Goal: Entertainment & Leisure: Consume media (video, audio)

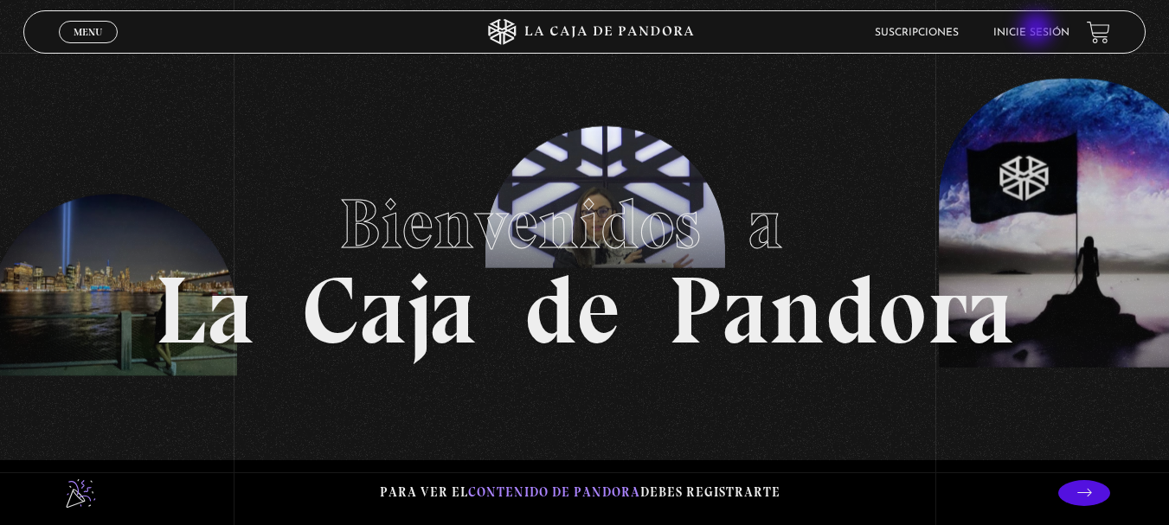
click at [1039, 30] on link "Inicie sesión" at bounding box center [1032, 33] width 76 height 10
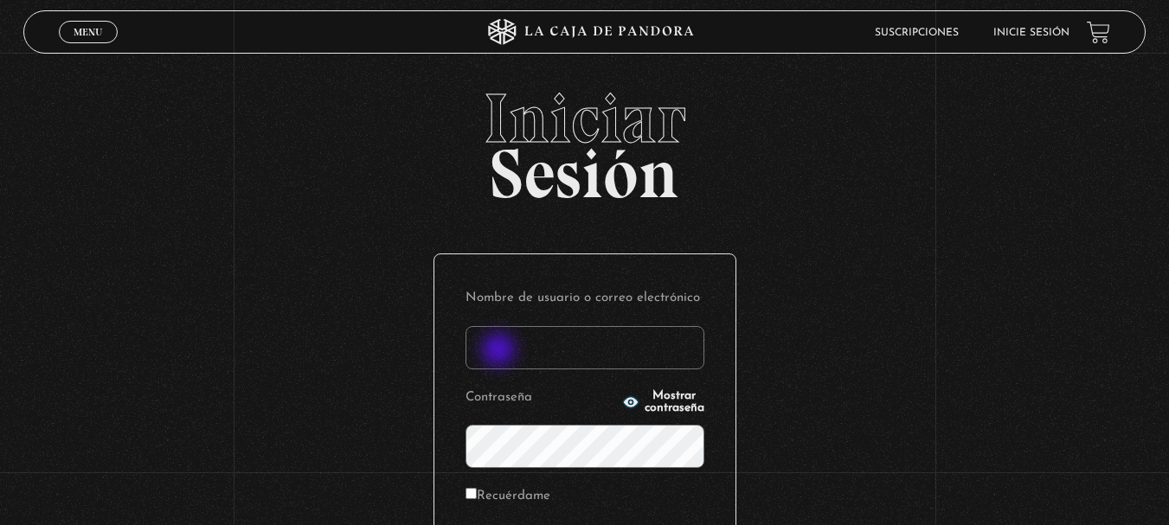
click at [500, 351] on input "Nombre de usuario o correo electrónico" at bounding box center [585, 347] width 239 height 43
type input "[EMAIL_ADDRESS][DOMAIN_NAME]"
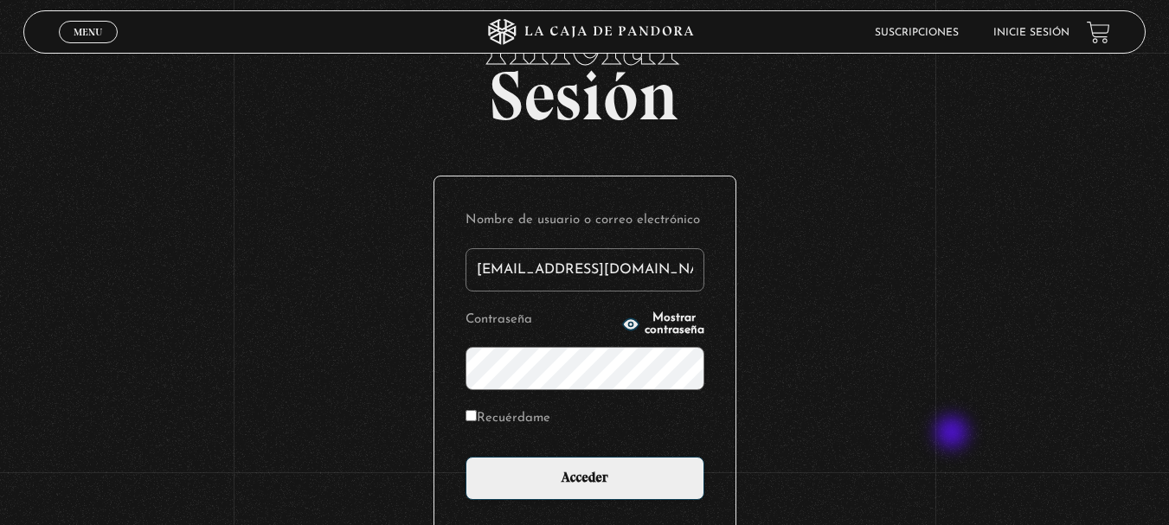
scroll to position [83, 0]
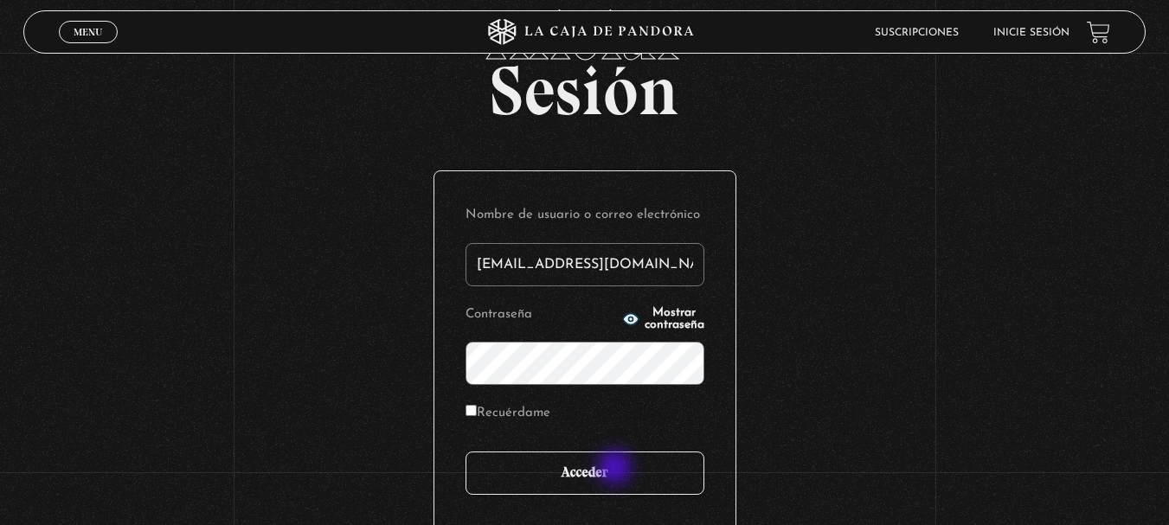
click at [616, 469] on input "Acceder" at bounding box center [585, 473] width 239 height 43
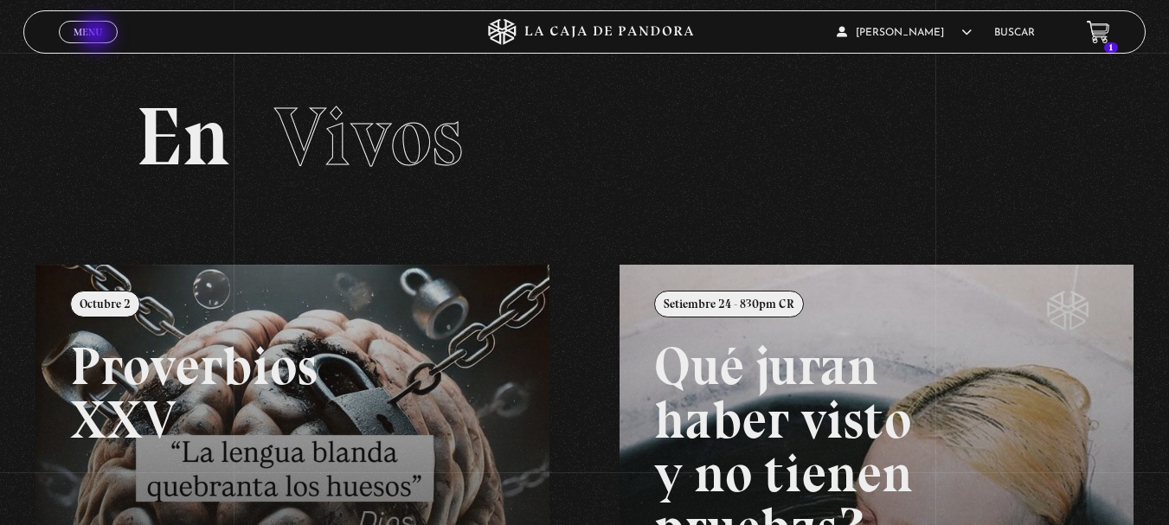
click at [98, 35] on span "Menu" at bounding box center [88, 32] width 29 height 10
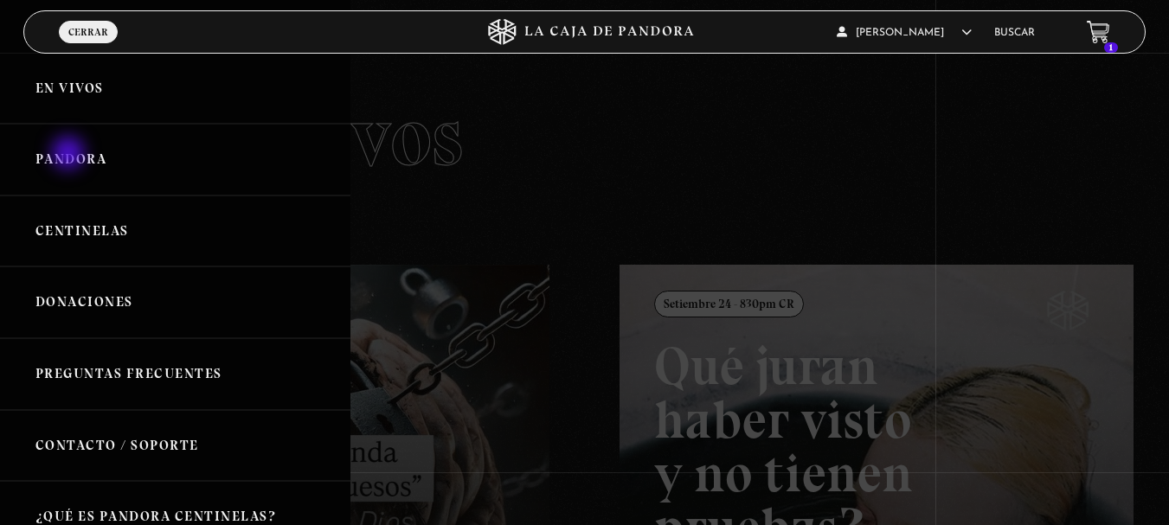
click at [70, 155] on link "Pandora" at bounding box center [175, 160] width 351 height 72
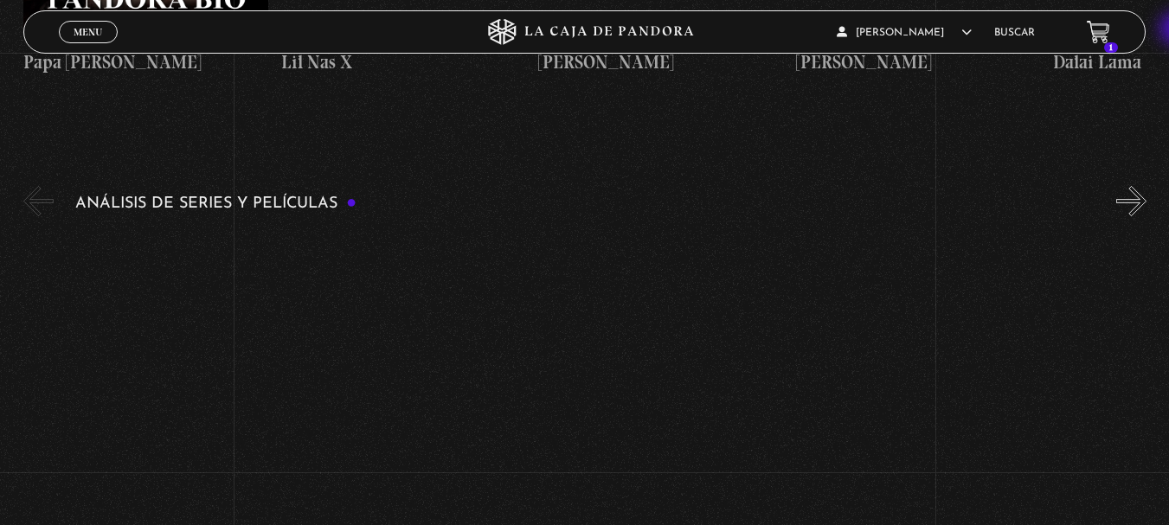
scroll to position [3014, 0]
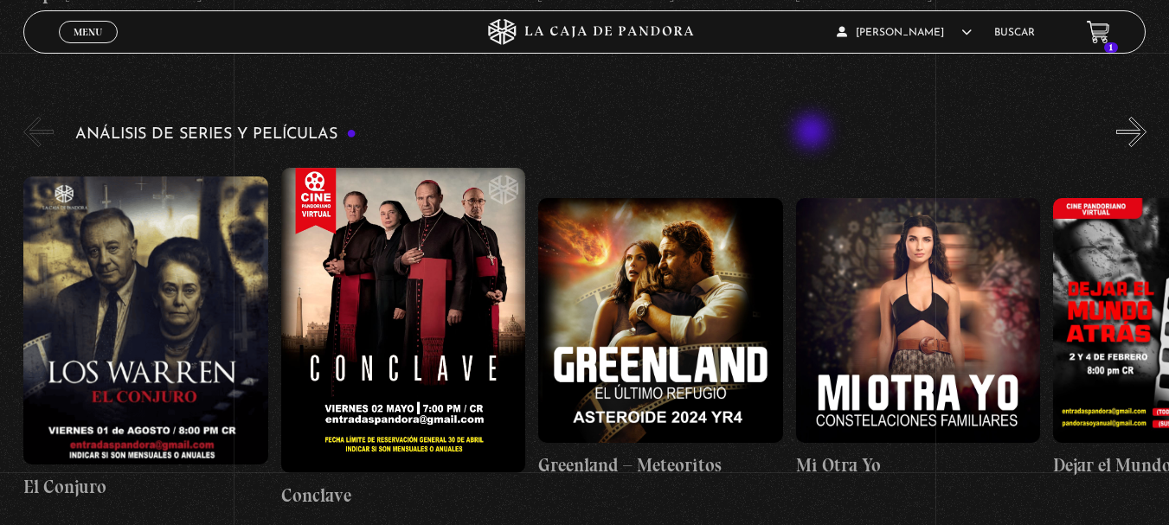
click at [814, 133] on div "Análisis de series y películas" at bounding box center [596, 314] width 1146 height 403
click at [662, 310] on figure at bounding box center [660, 320] width 245 height 245
click at [675, 325] on figure at bounding box center [660, 320] width 245 height 245
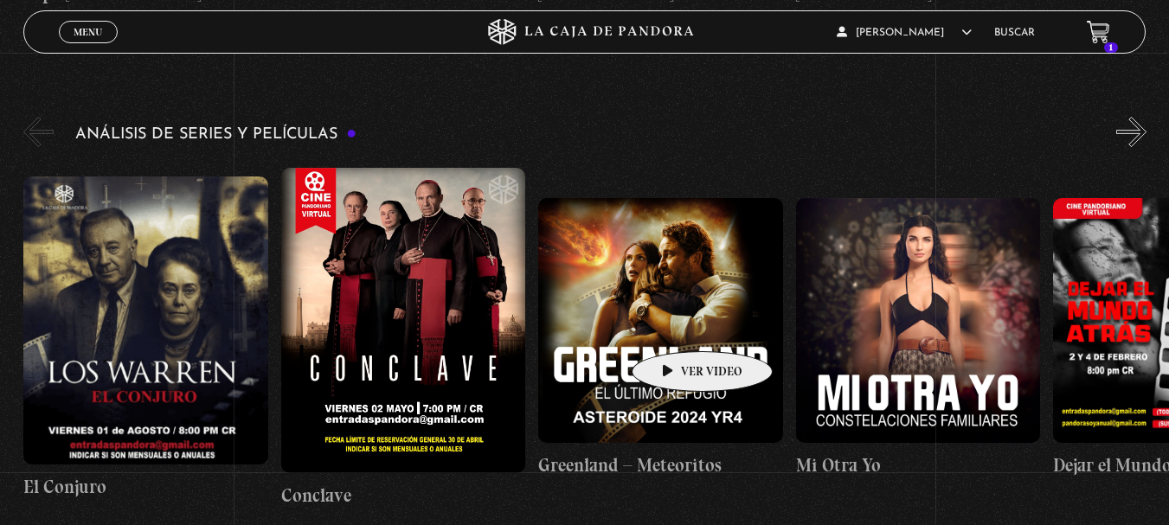
click at [675, 325] on figure at bounding box center [660, 320] width 245 height 245
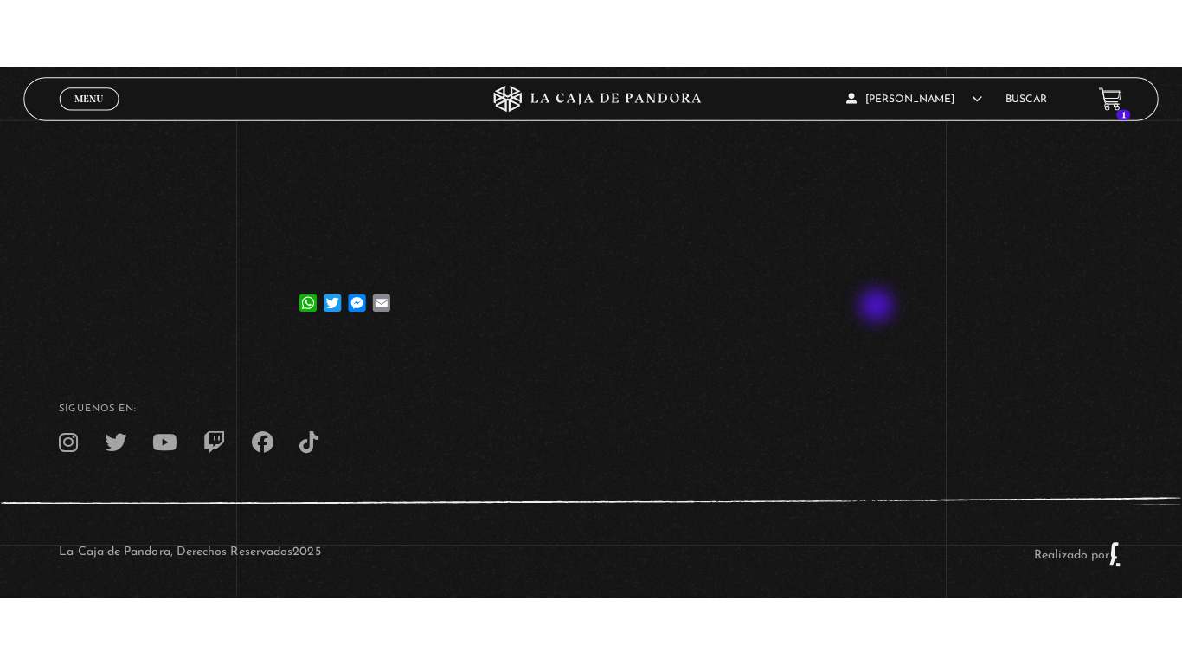
scroll to position [364, 0]
